Goal: Use online tool/utility: Utilize a website feature to perform a specific function

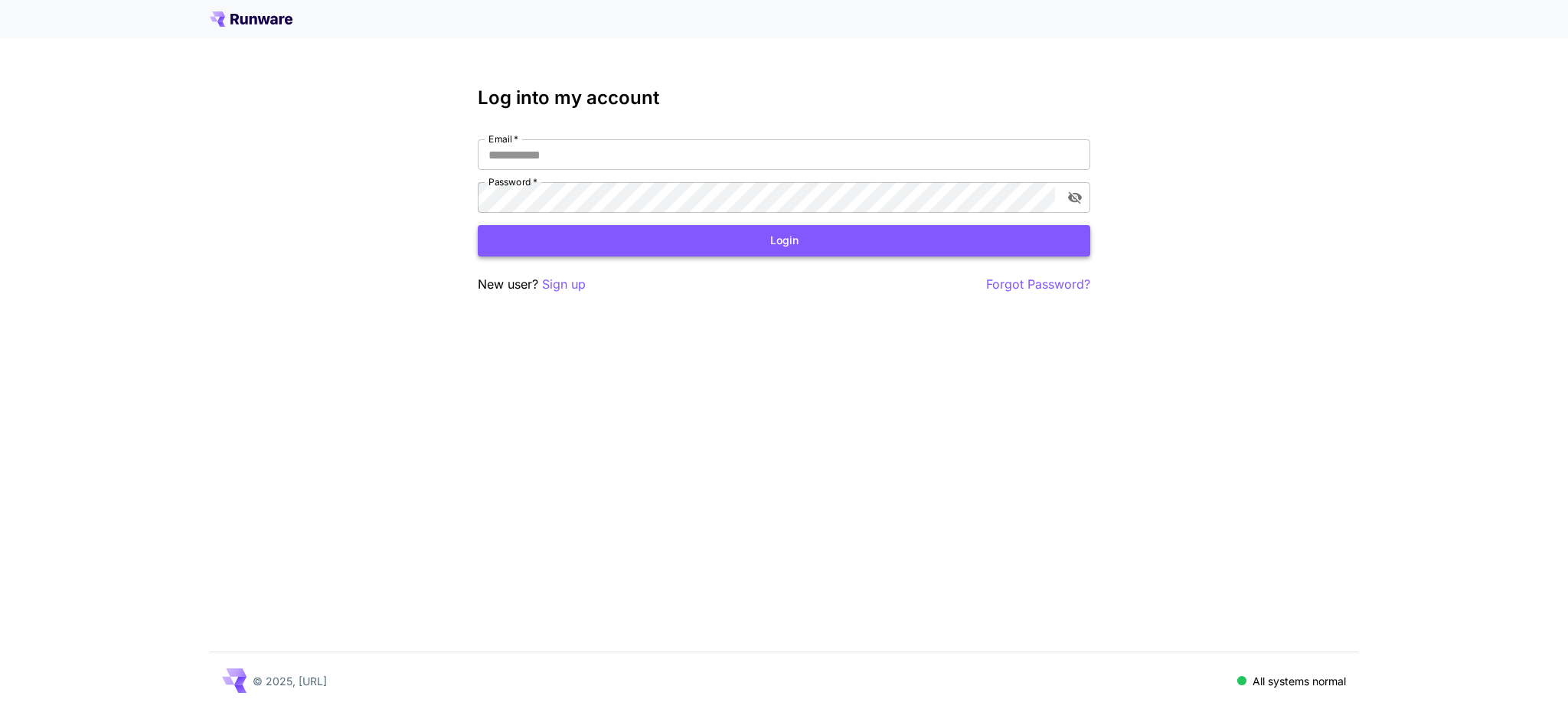
type input "**********"
click at [777, 243] on button "Login" at bounding box center [784, 240] width 613 height 32
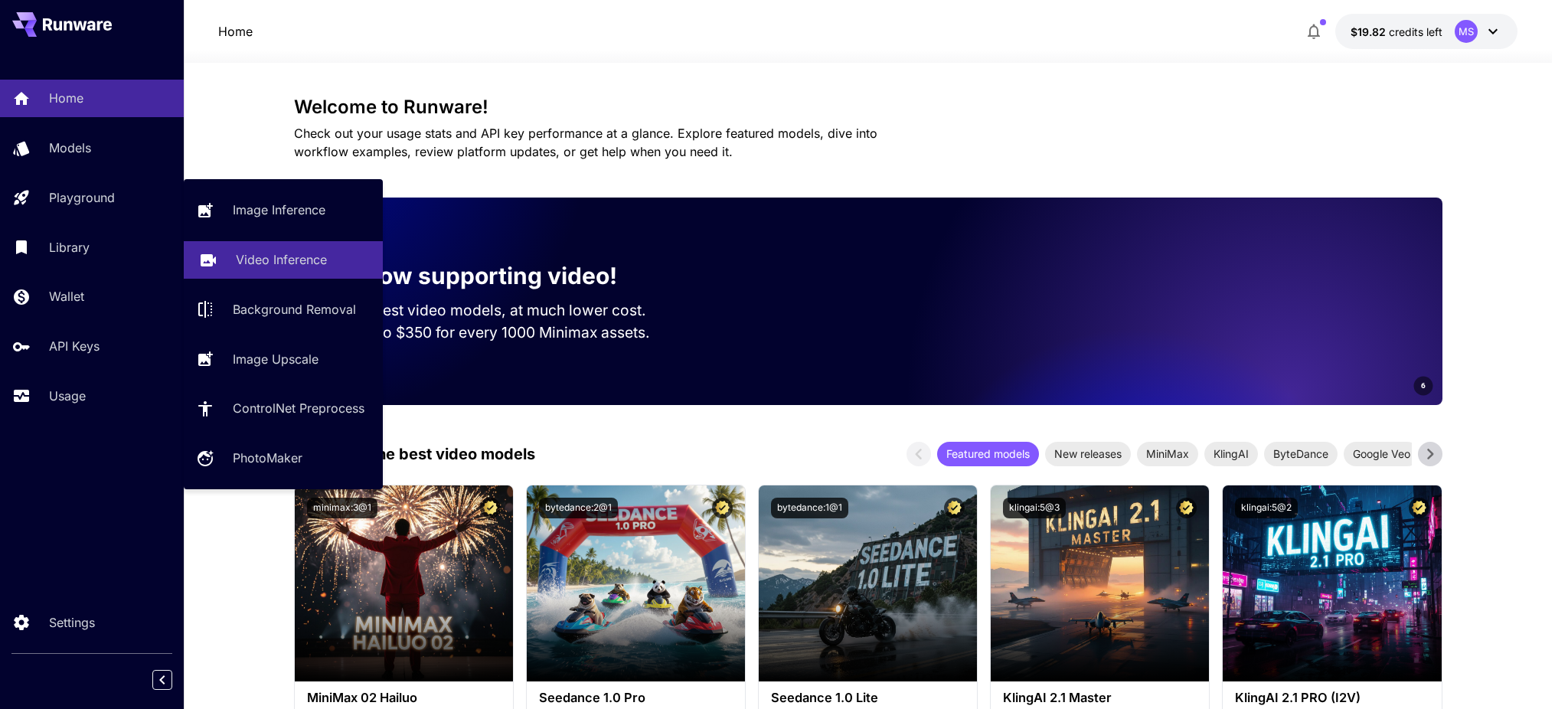
click at [276, 258] on p "Video Inference" at bounding box center [281, 259] width 91 height 18
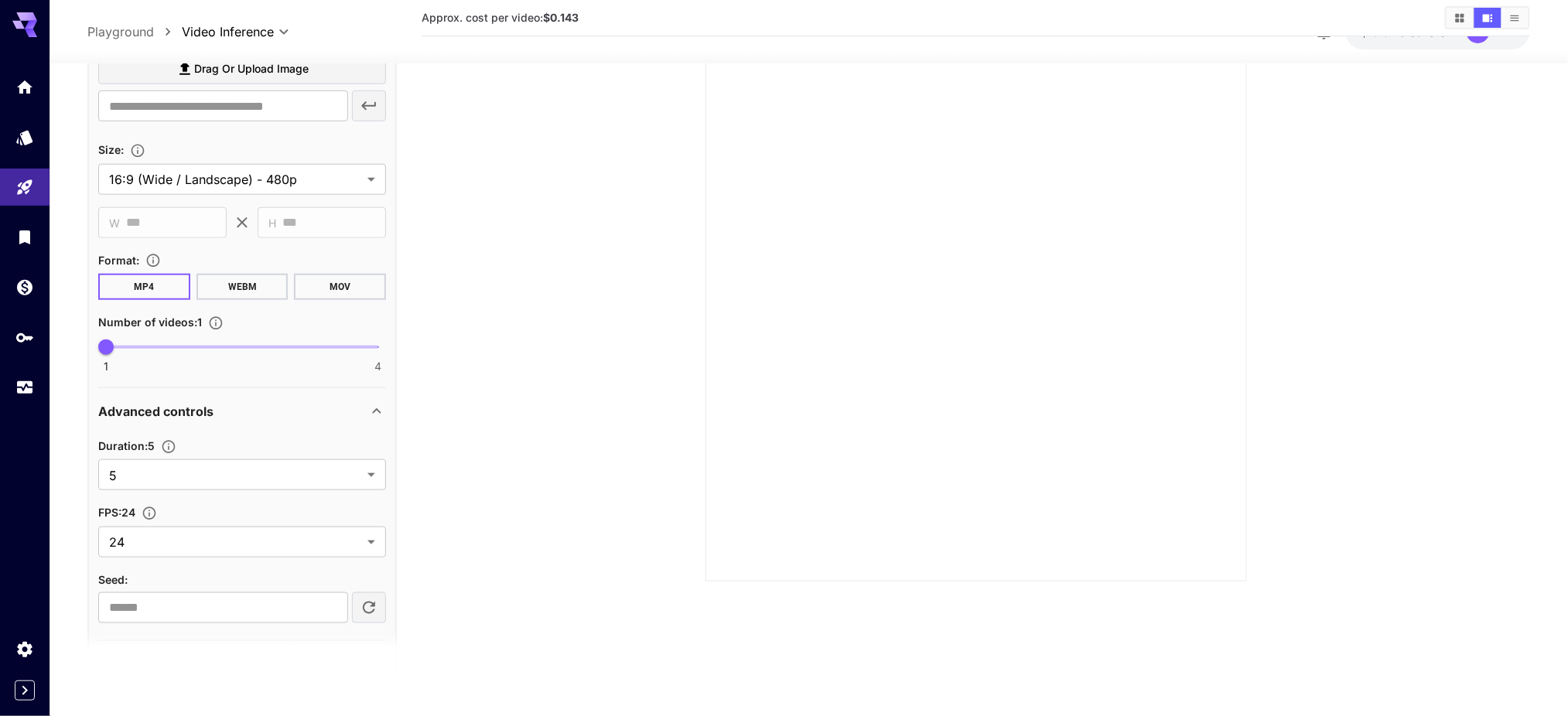
scroll to position [523, 0]
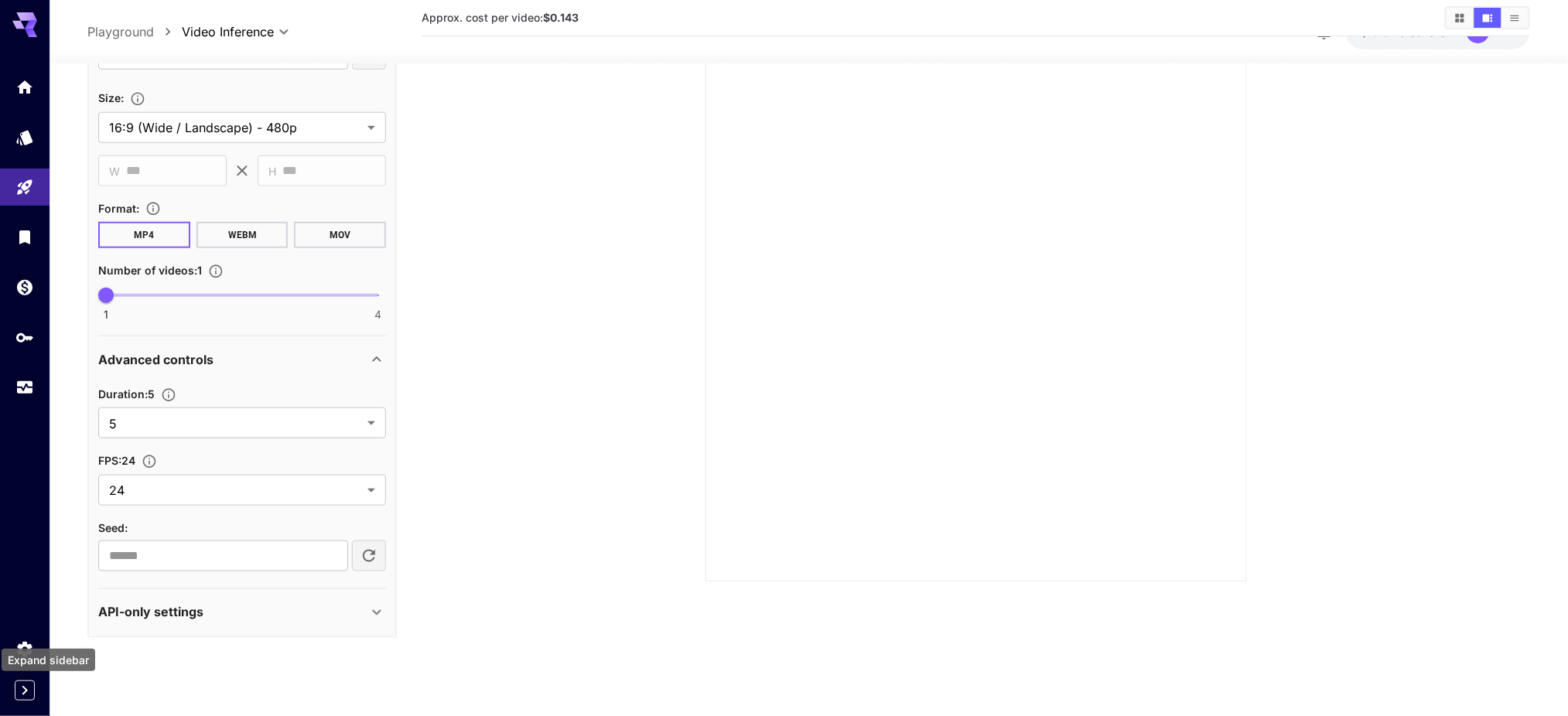
click at [23, 694] on icon "Expand sidebar" at bounding box center [25, 690] width 5 height 9
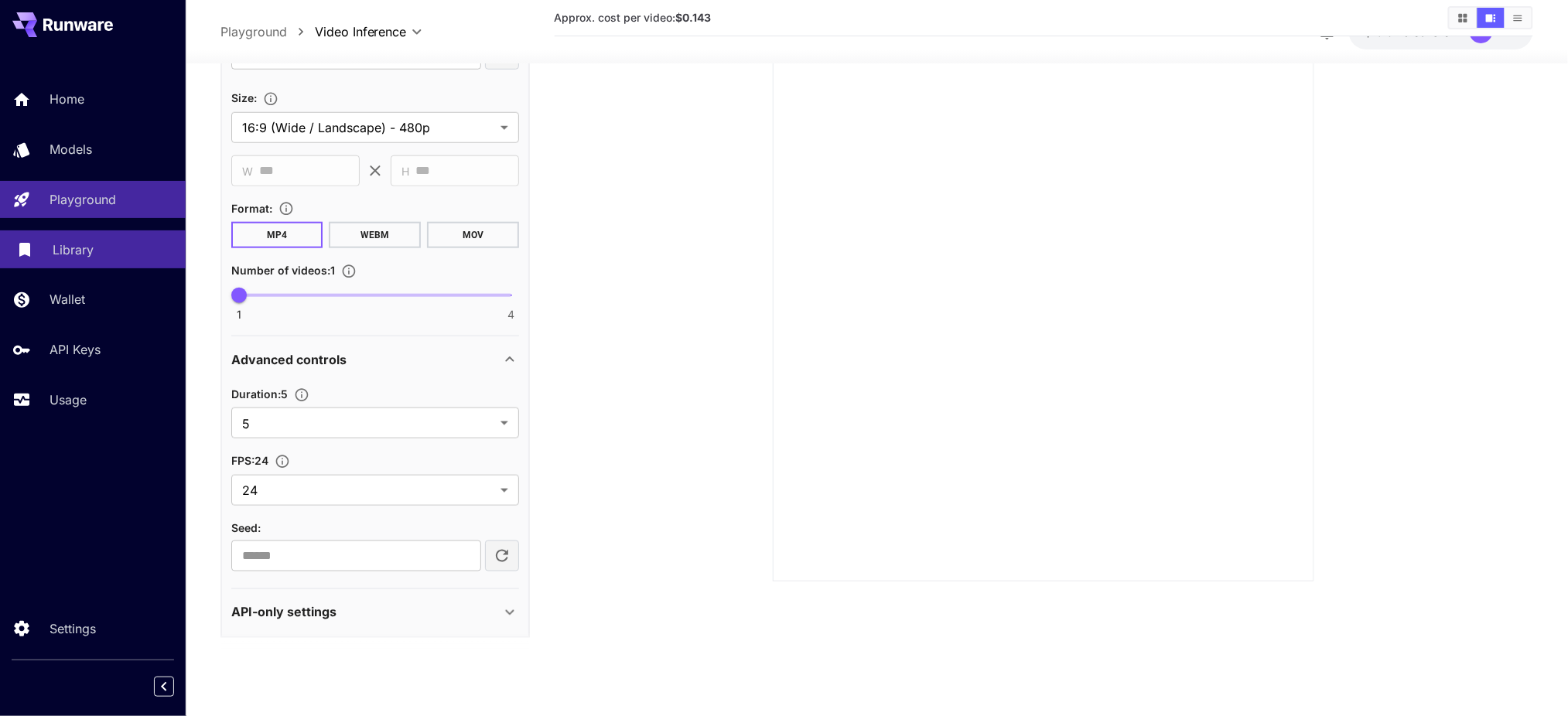
click at [68, 253] on p "Library" at bounding box center [73, 250] width 41 height 19
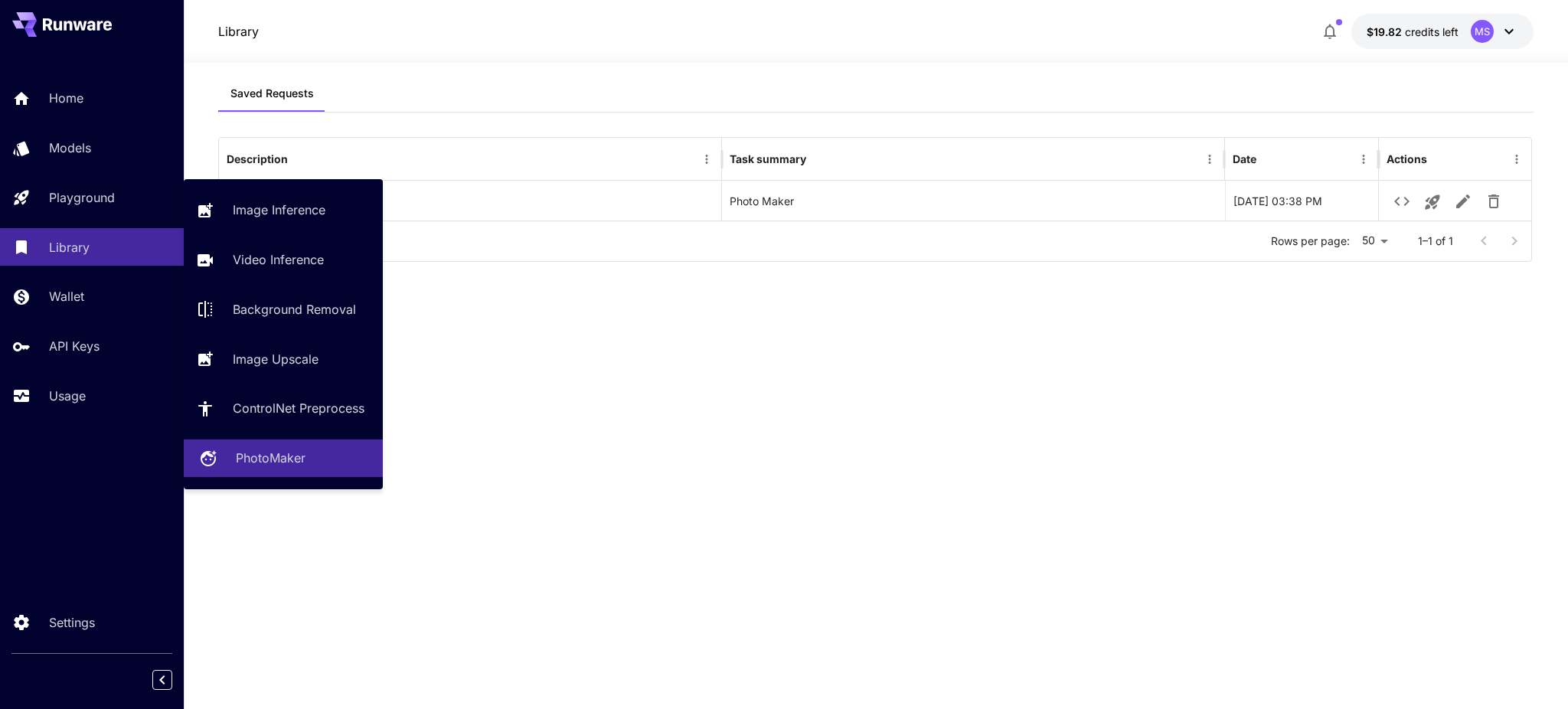
click at [276, 458] on p "PhotoMaker" at bounding box center [270, 458] width 69 height 18
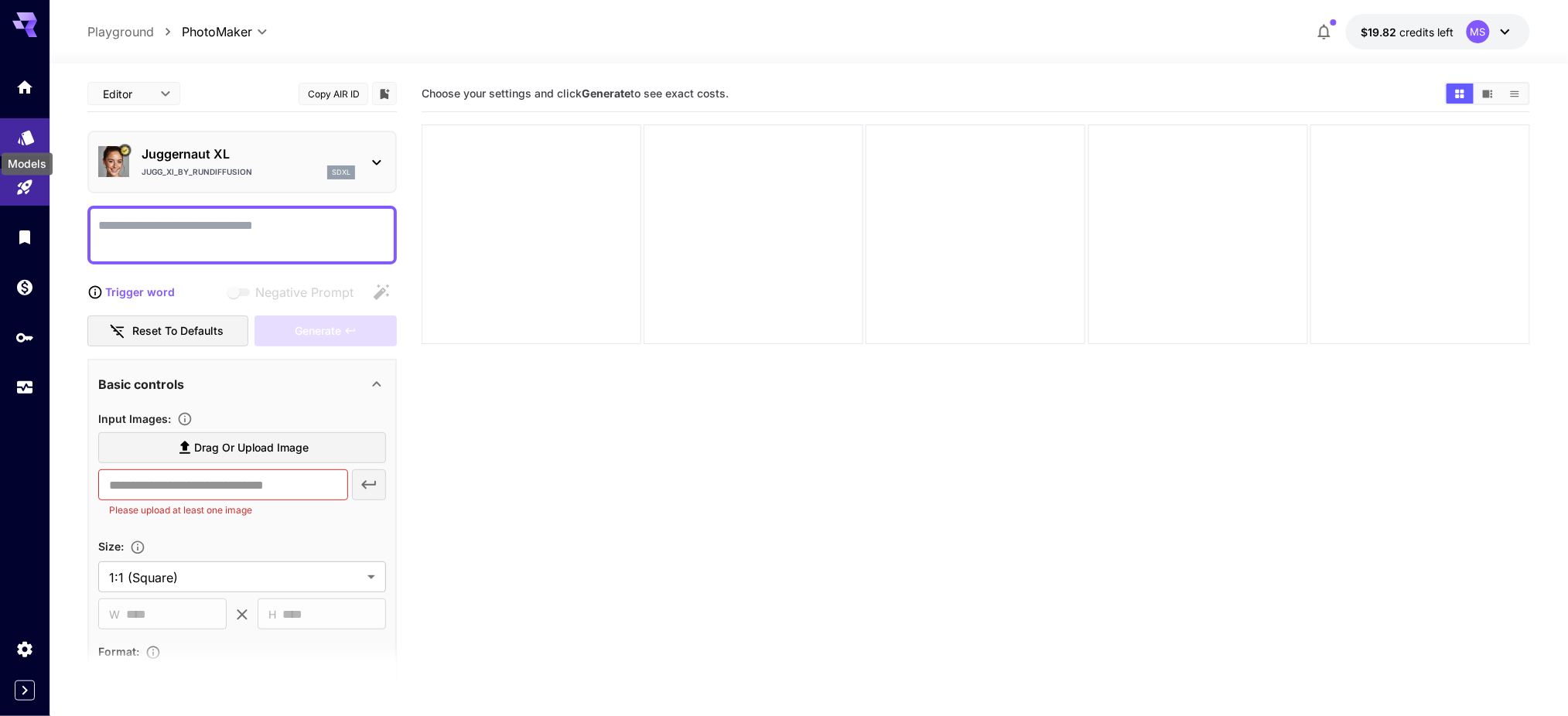
click at [21, 134] on icon "Models" at bounding box center [26, 132] width 19 height 19
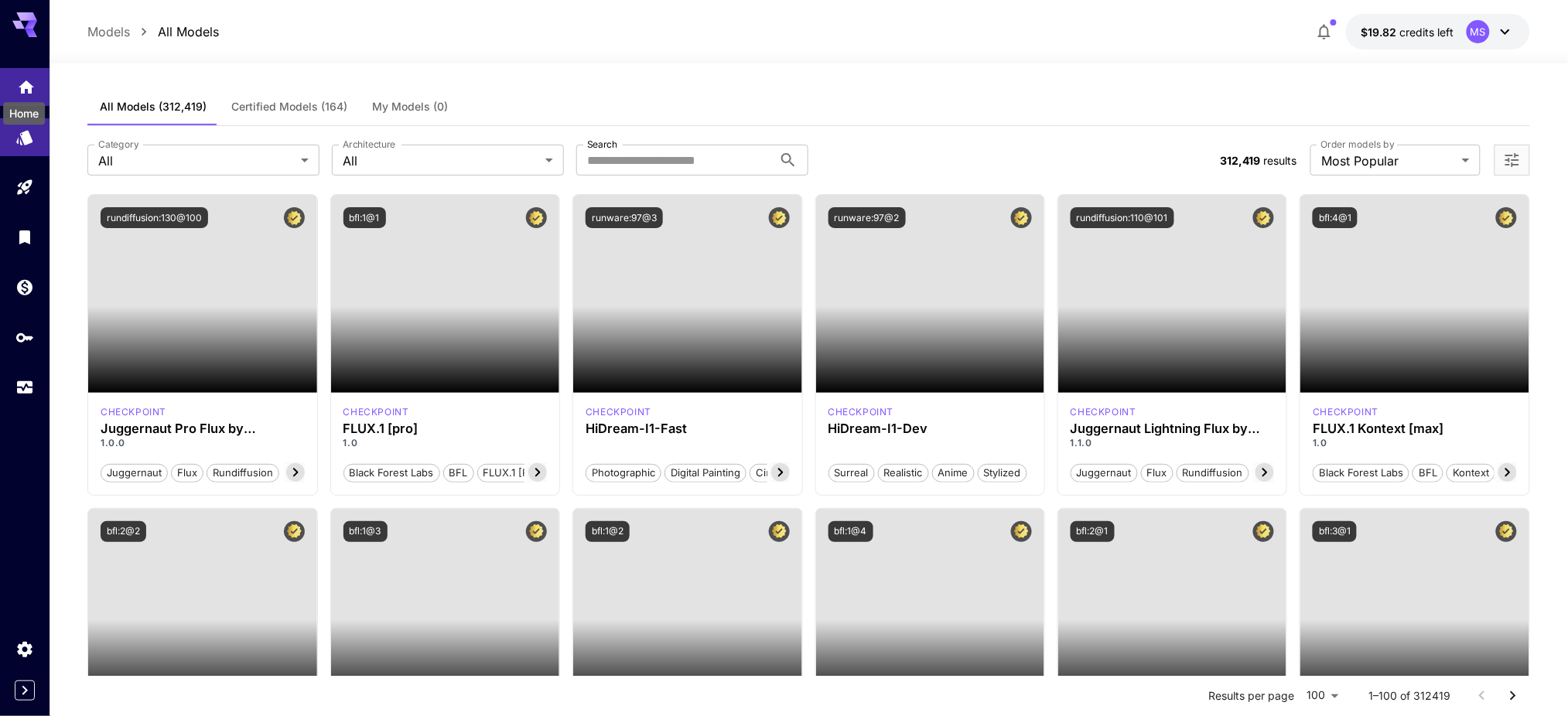
click at [30, 88] on icon "Home" at bounding box center [26, 82] width 19 height 19
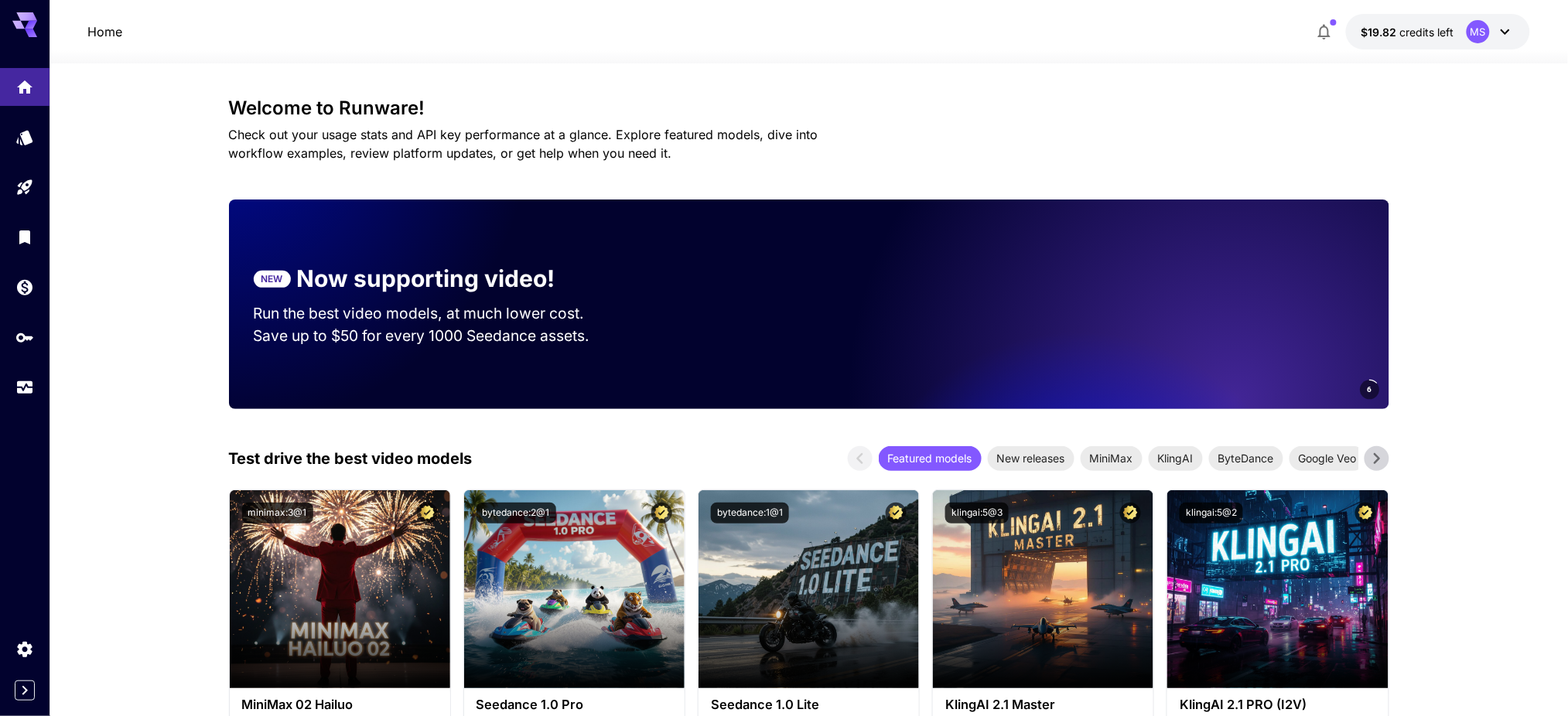
click at [23, 33] on icon at bounding box center [25, 25] width 25 height 25
click at [107, 39] on p "Home" at bounding box center [104, 32] width 35 height 19
click at [1502, 34] on icon at bounding box center [1505, 32] width 19 height 19
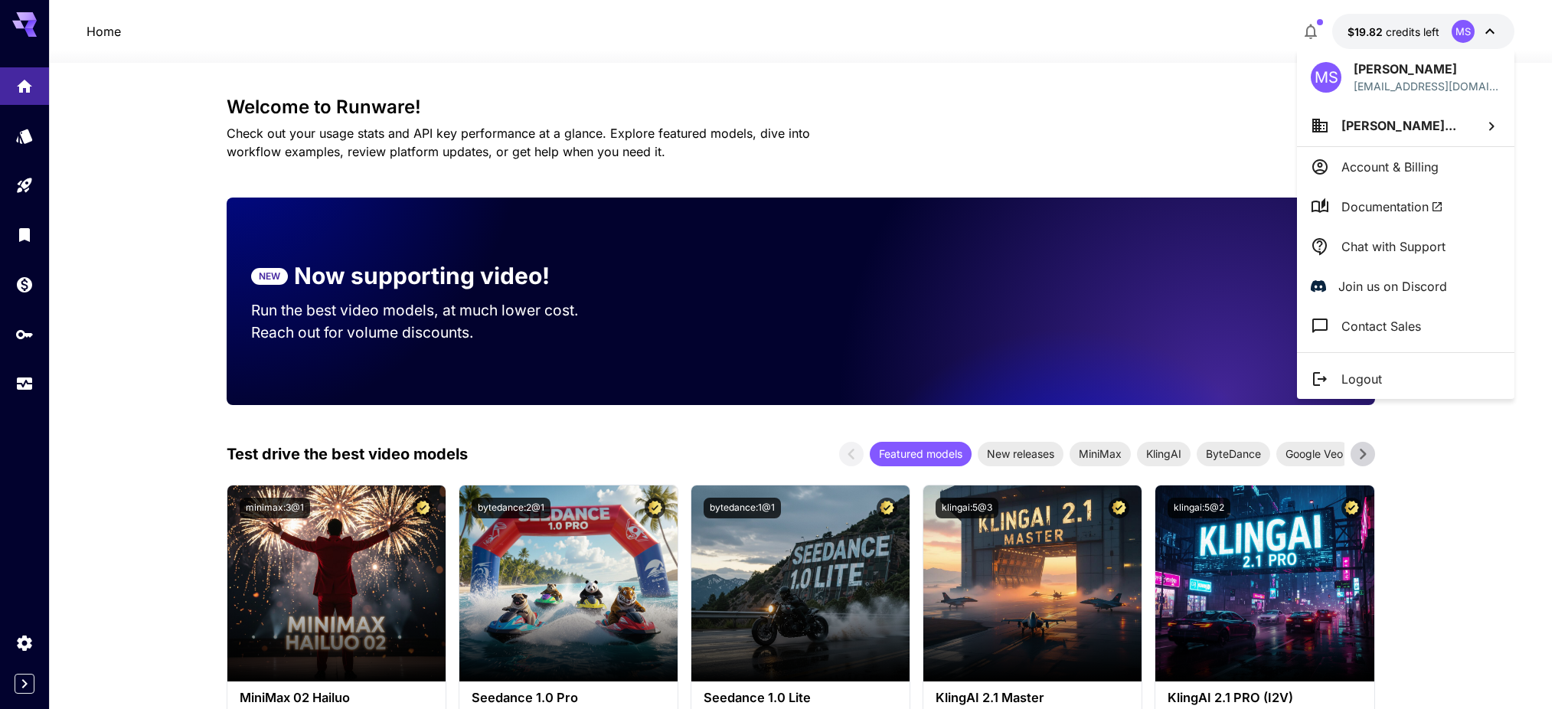
click at [1466, 463] on div at bounding box center [784, 354] width 1568 height 709
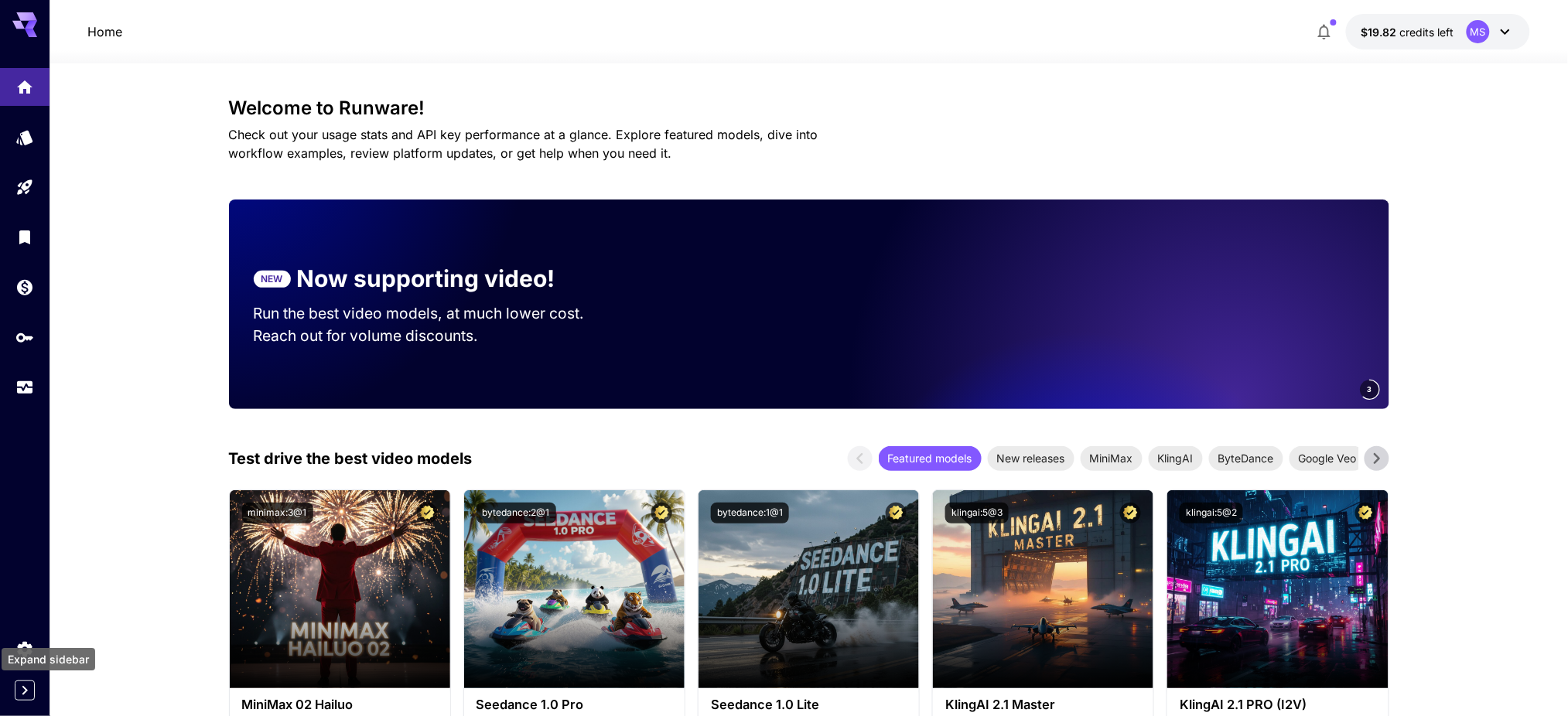
click at [23, 693] on icon "Expand sidebar" at bounding box center [25, 690] width 5 height 9
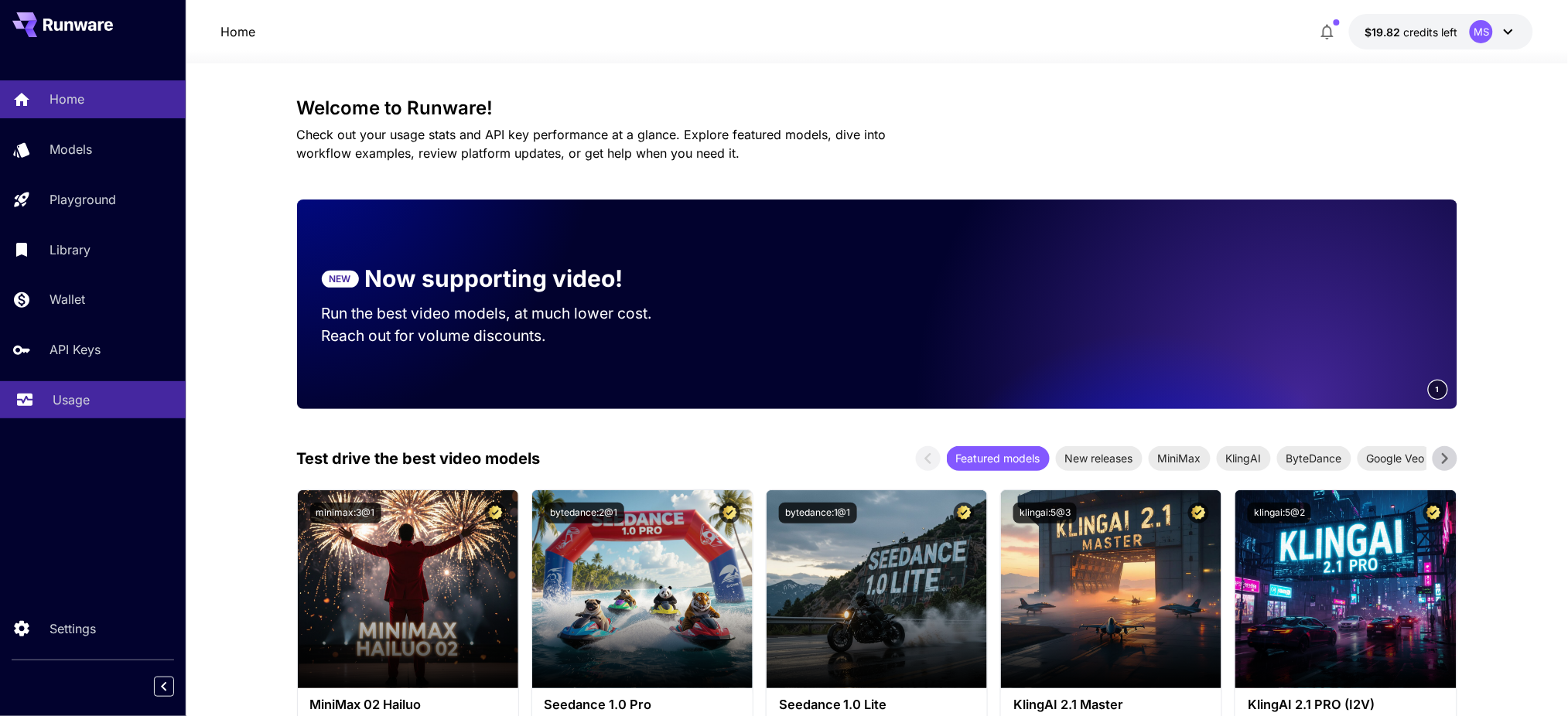
click at [68, 399] on p "Usage" at bounding box center [72, 400] width 37 height 19
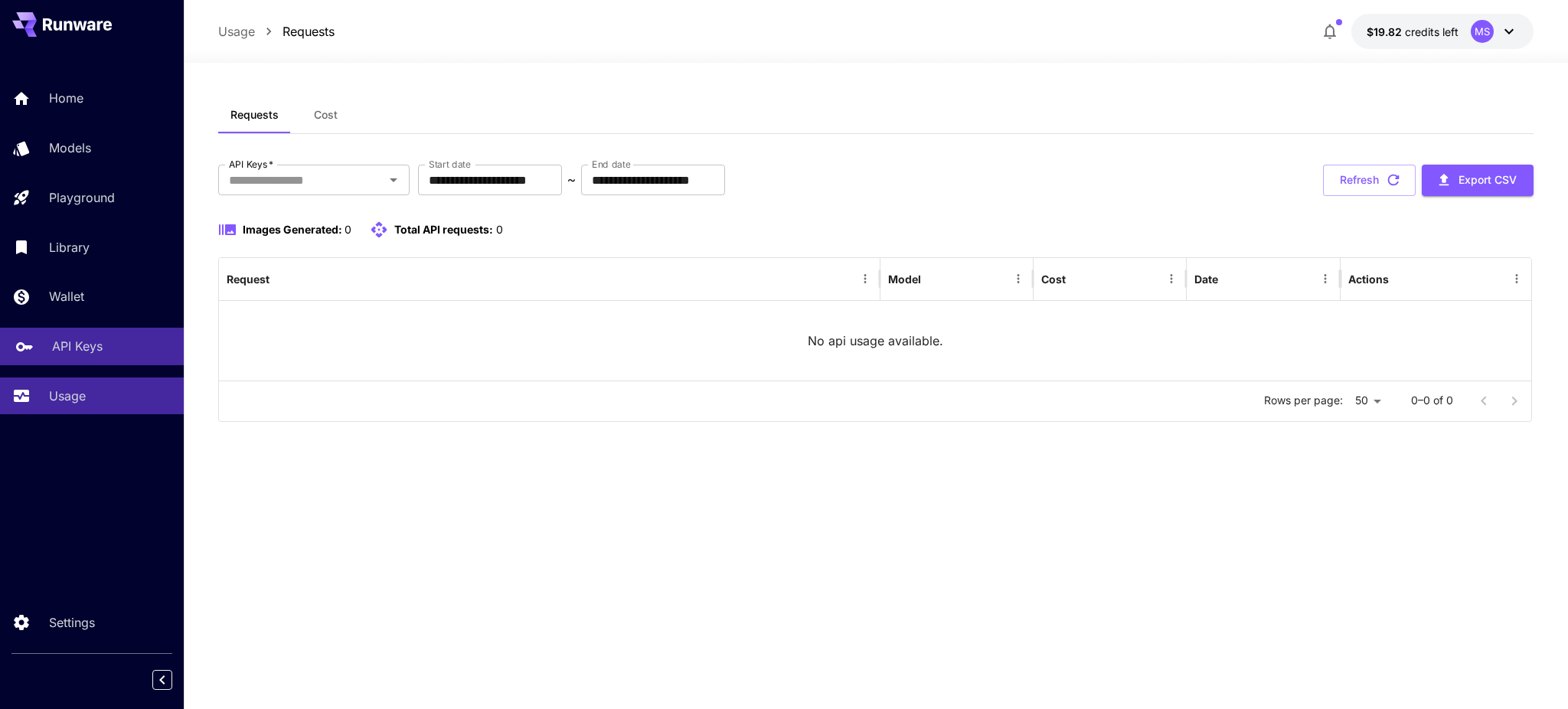
click at [71, 351] on p "API Keys" at bounding box center [78, 346] width 51 height 18
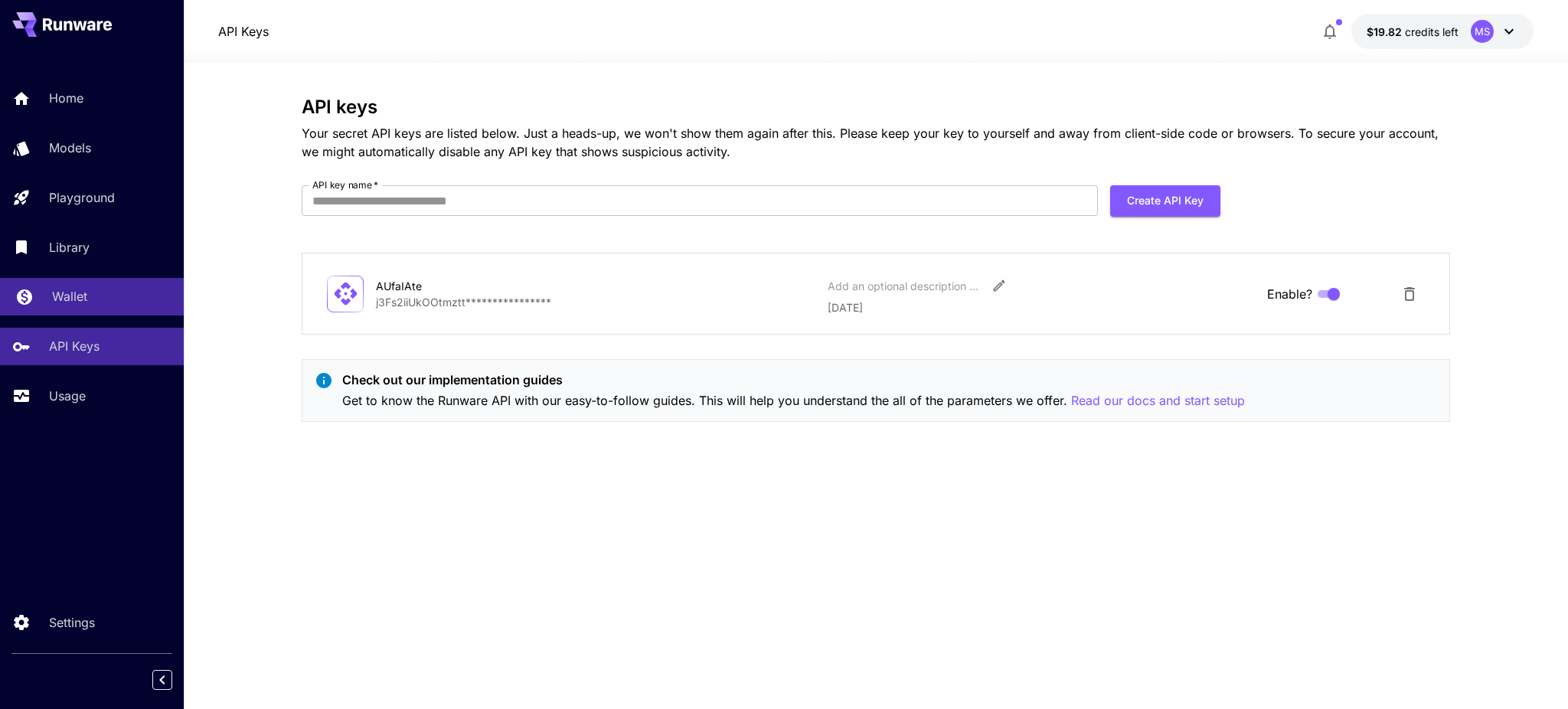
click at [74, 292] on p "Wallet" at bounding box center [70, 296] width 35 height 18
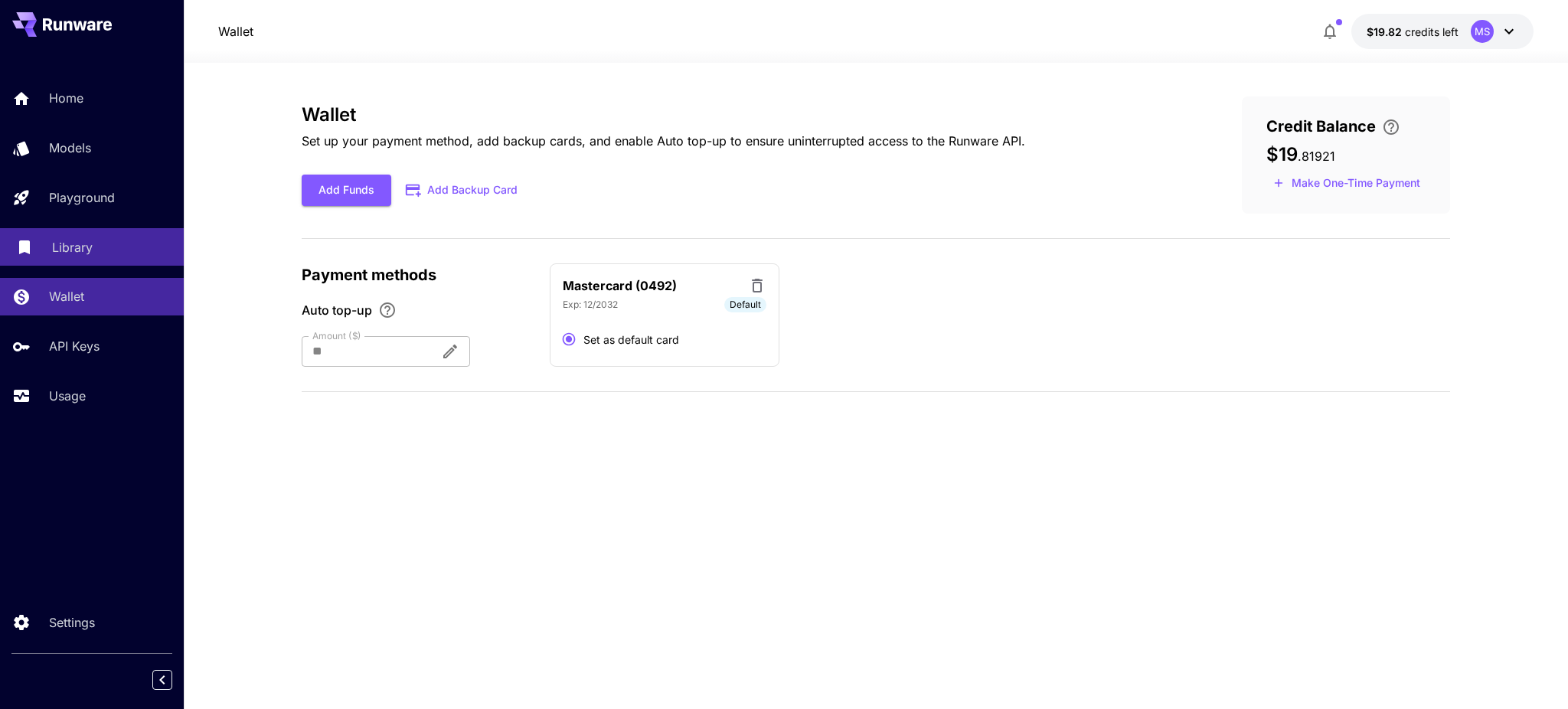
click at [75, 246] on p "Library" at bounding box center [72, 247] width 41 height 18
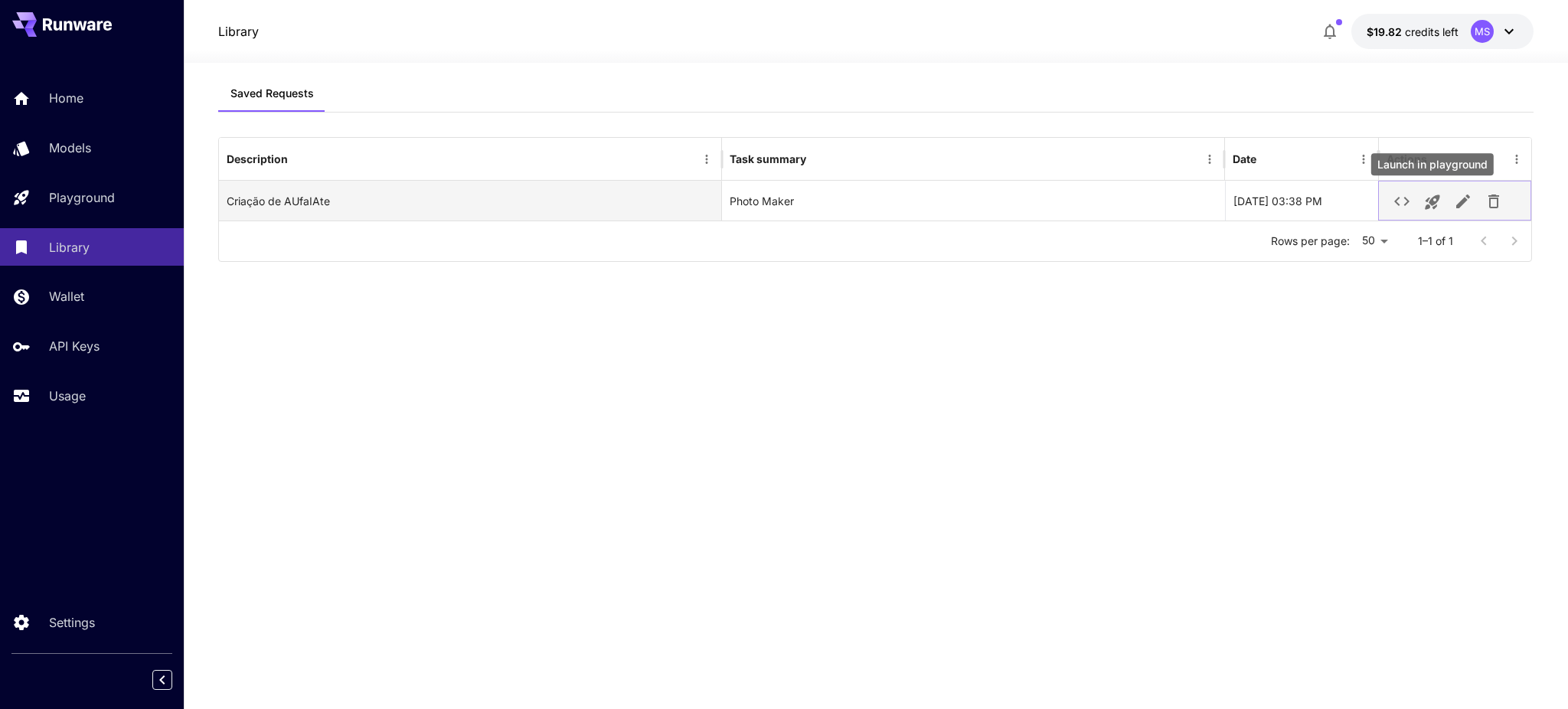
click at [1436, 204] on icon "Launch in playground" at bounding box center [1433, 202] width 18 height 18
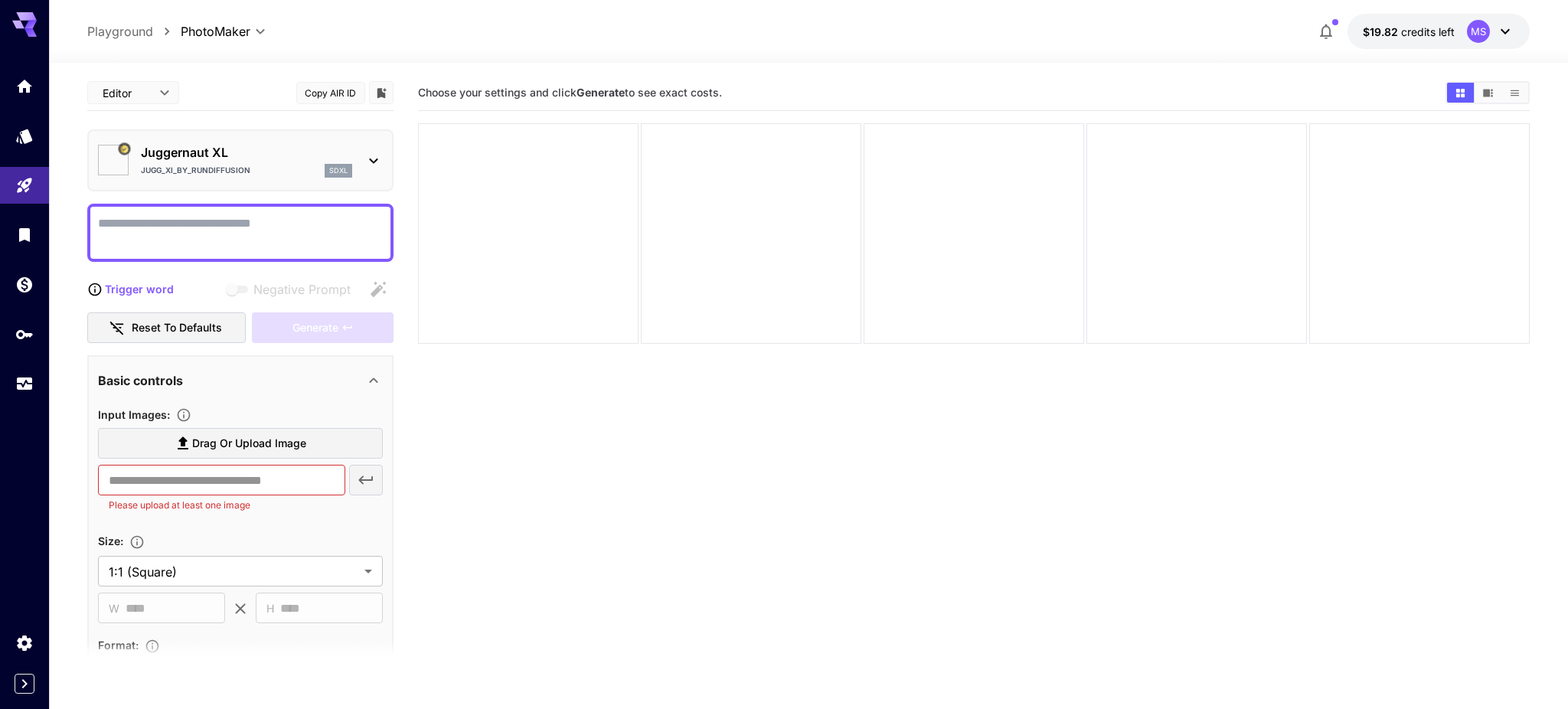
type input "*********"
type input "*******"
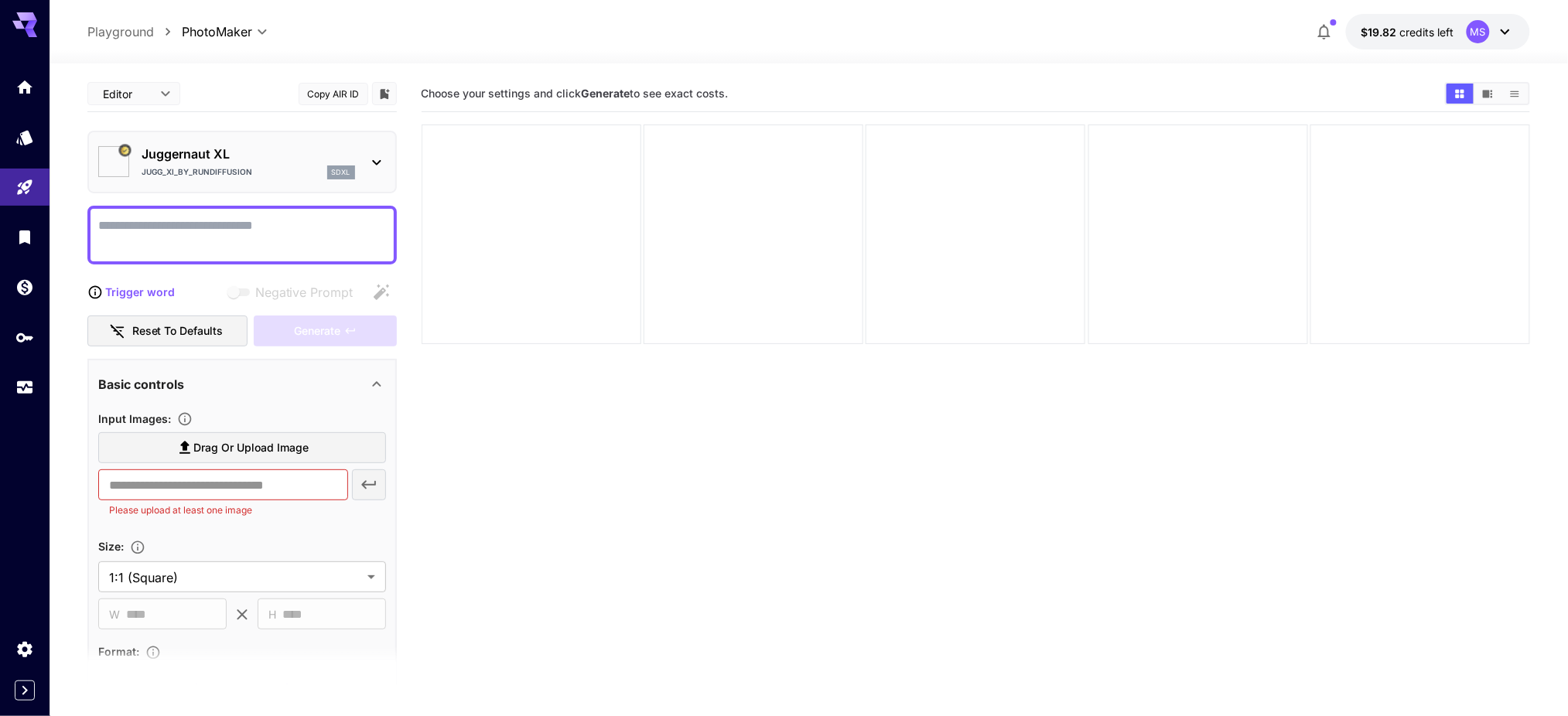
type textarea "**********"
type input "*"
type input "***"
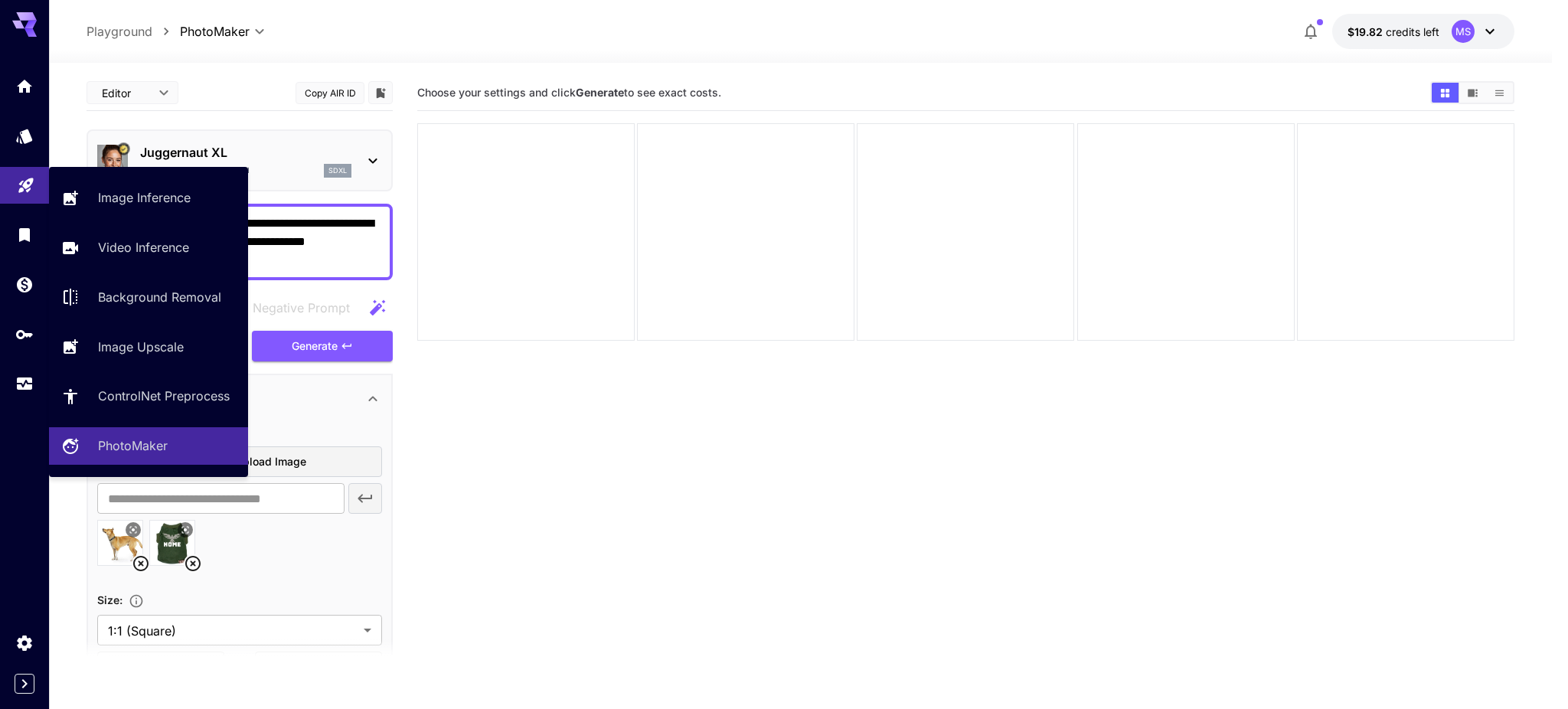
click at [18, 190] on icon "Playground" at bounding box center [26, 181] width 18 height 18
type input "**********"
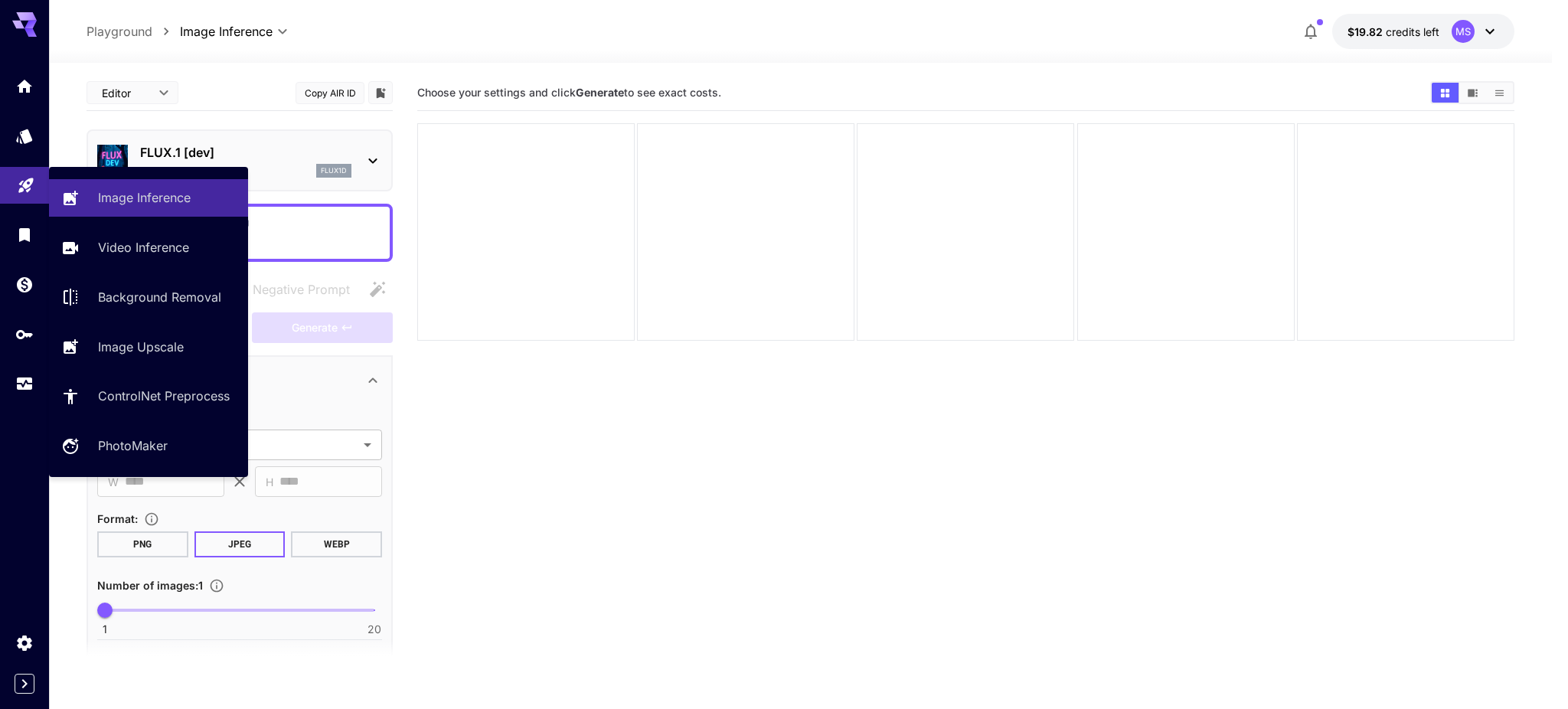
click at [15, 193] on link at bounding box center [25, 186] width 49 height 38
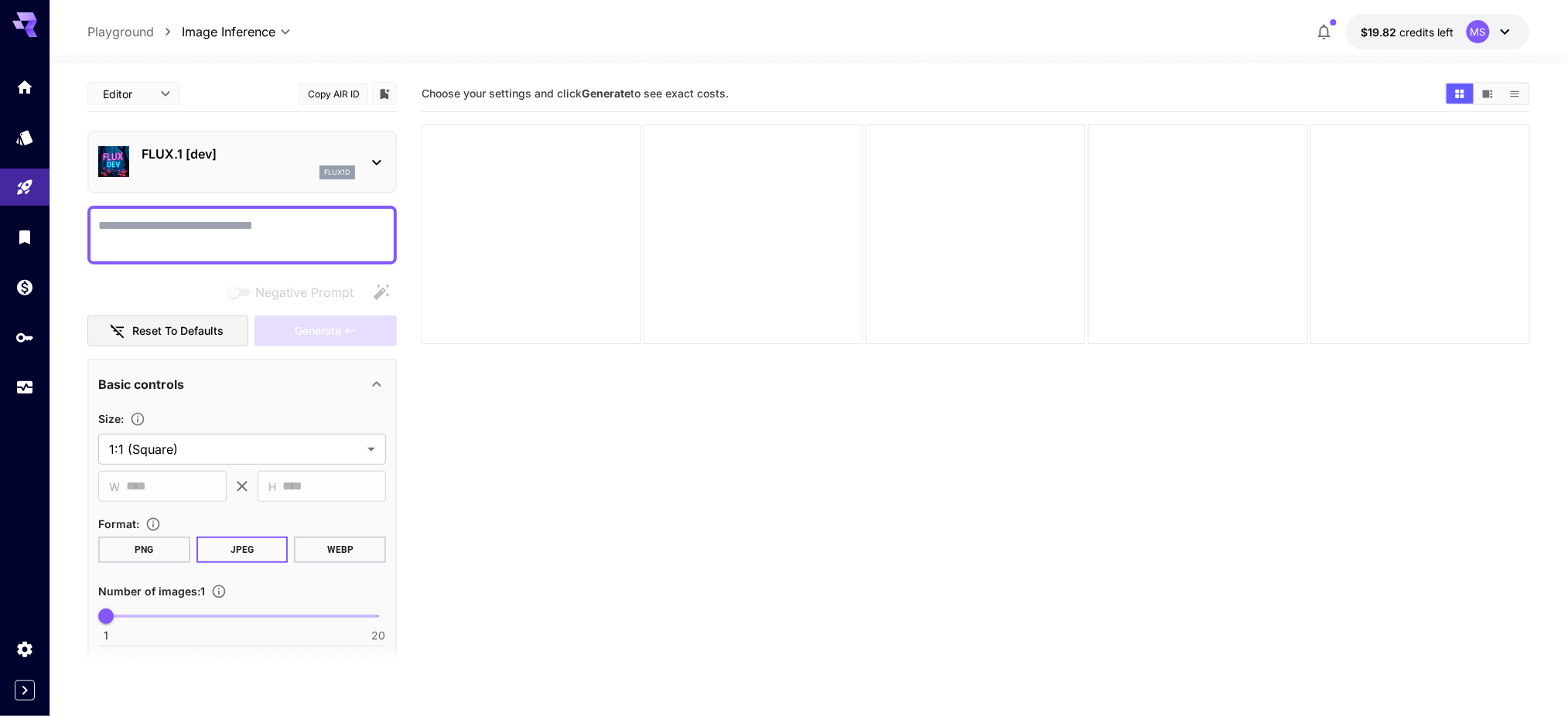
click at [137, 26] on p "Playground" at bounding box center [121, 32] width 67 height 19
click at [119, 33] on p "Playground" at bounding box center [121, 32] width 67 height 19
click at [23, 234] on icon "Library" at bounding box center [26, 232] width 11 height 14
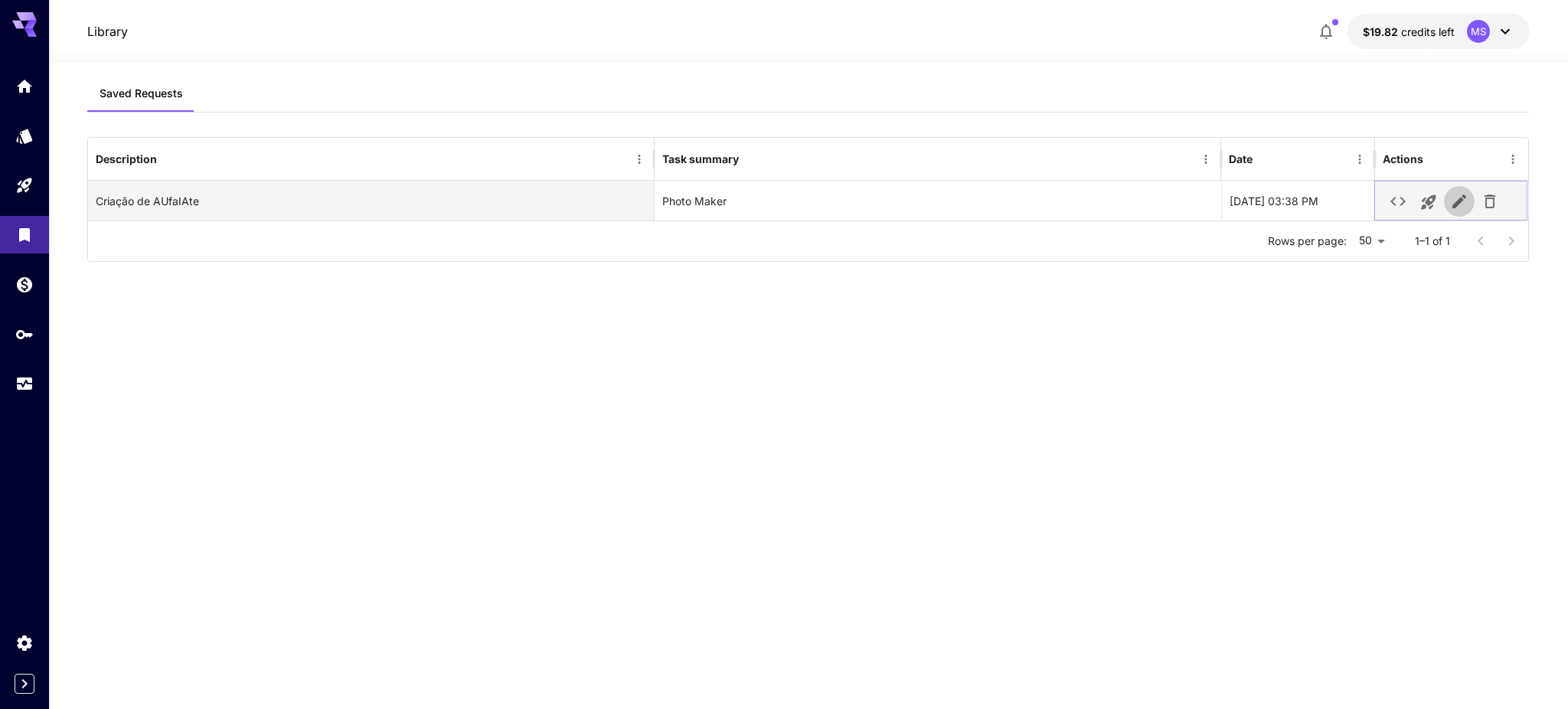
click at [1454, 205] on icon "button" at bounding box center [1459, 201] width 14 height 14
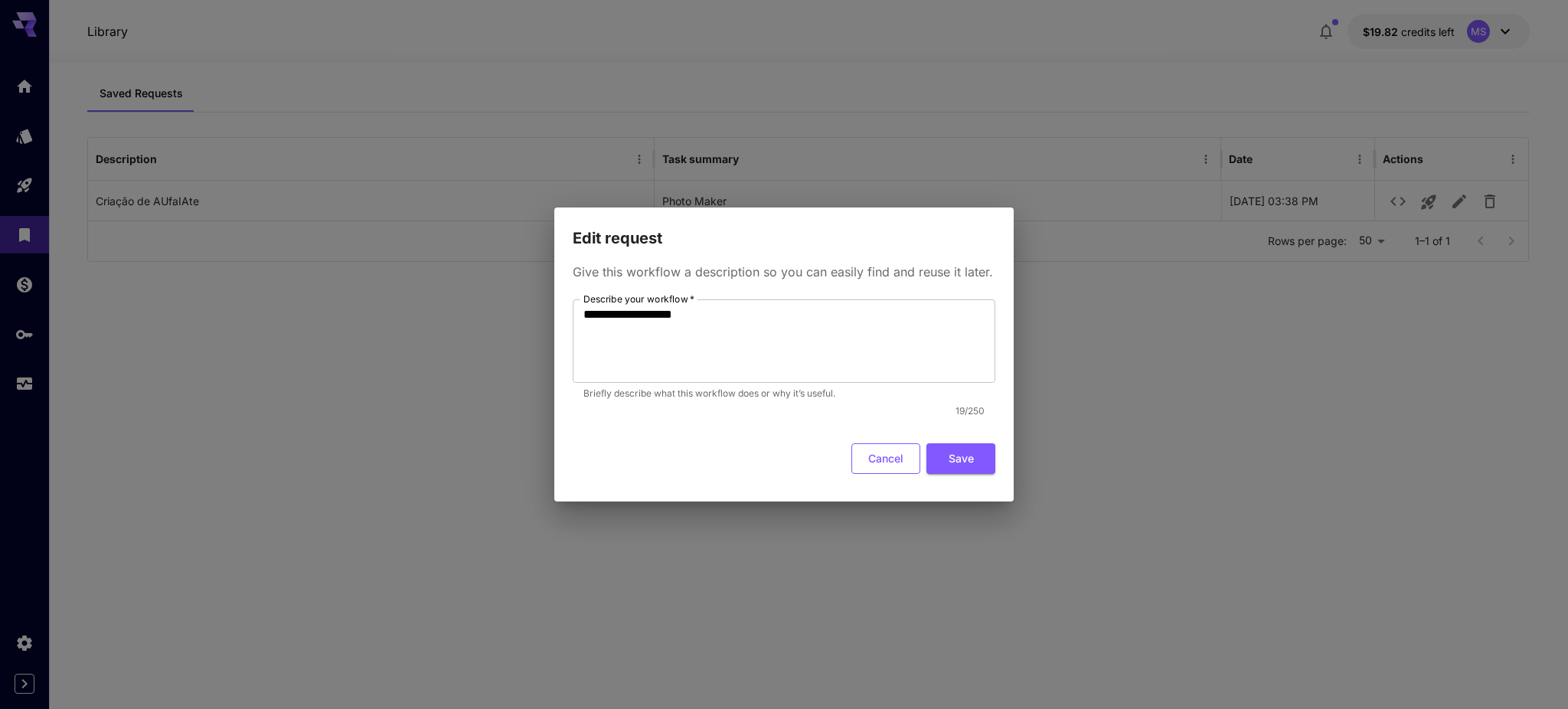
click at [873, 460] on button "Cancel" at bounding box center [886, 459] width 69 height 32
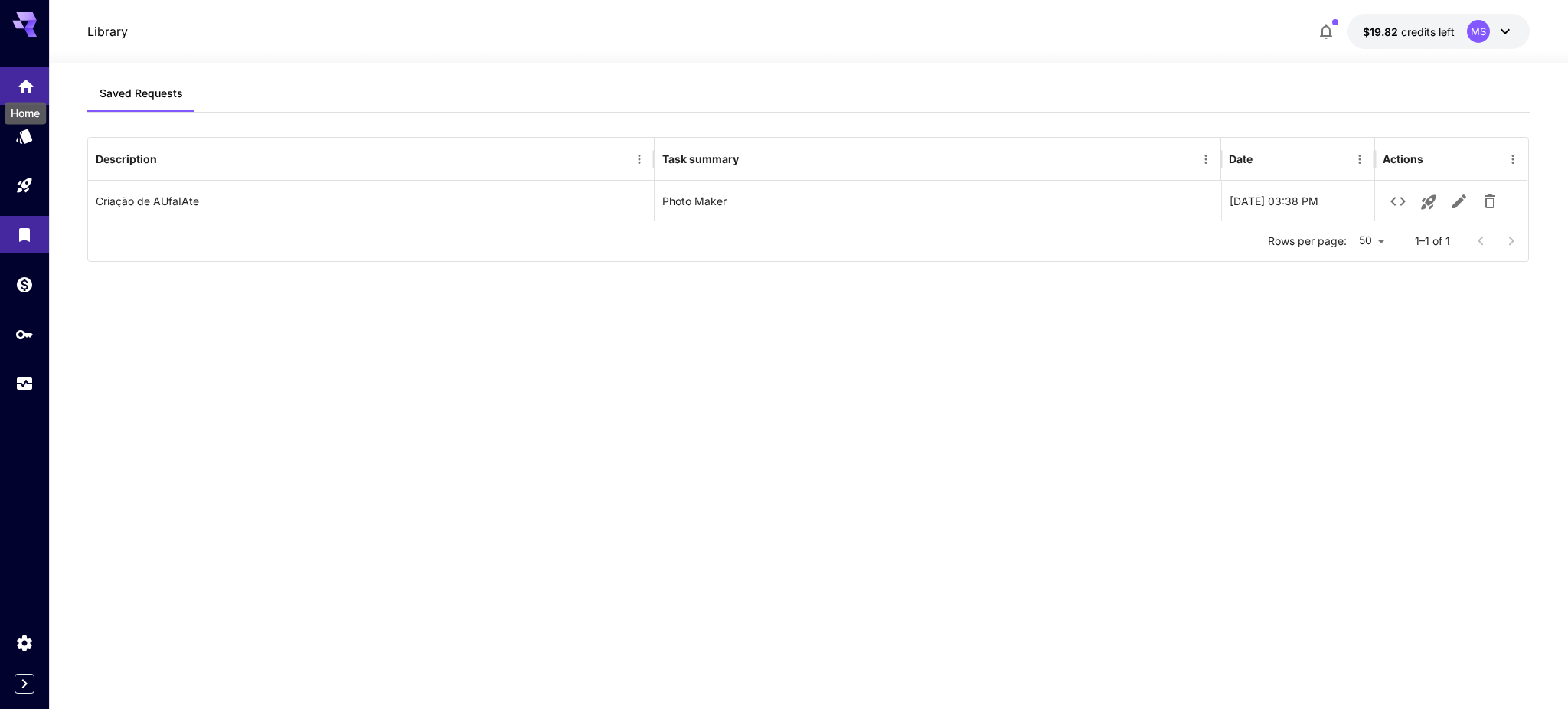
click at [26, 90] on icon "Home" at bounding box center [26, 82] width 18 height 18
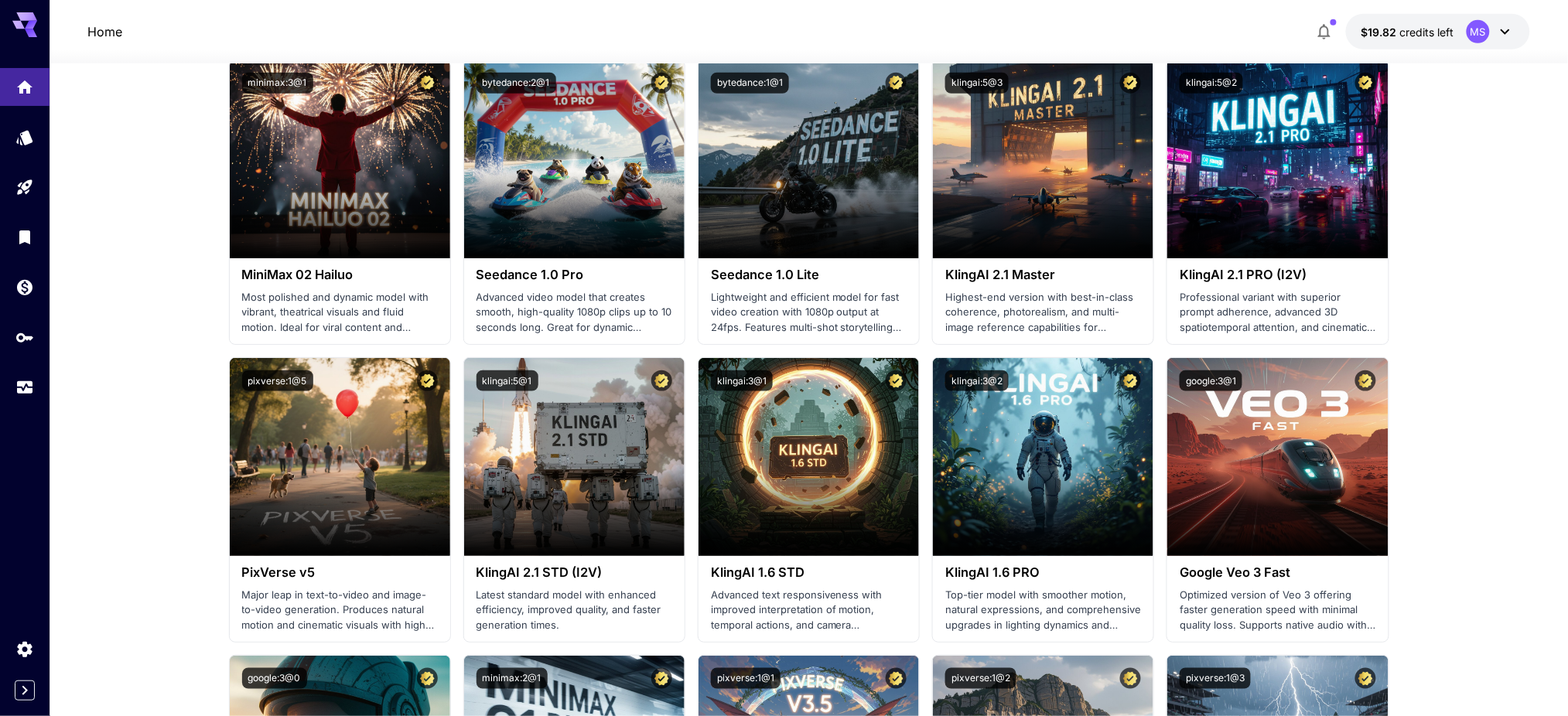
scroll to position [425, 0]
